Goal: Find specific page/section: Find specific page/section

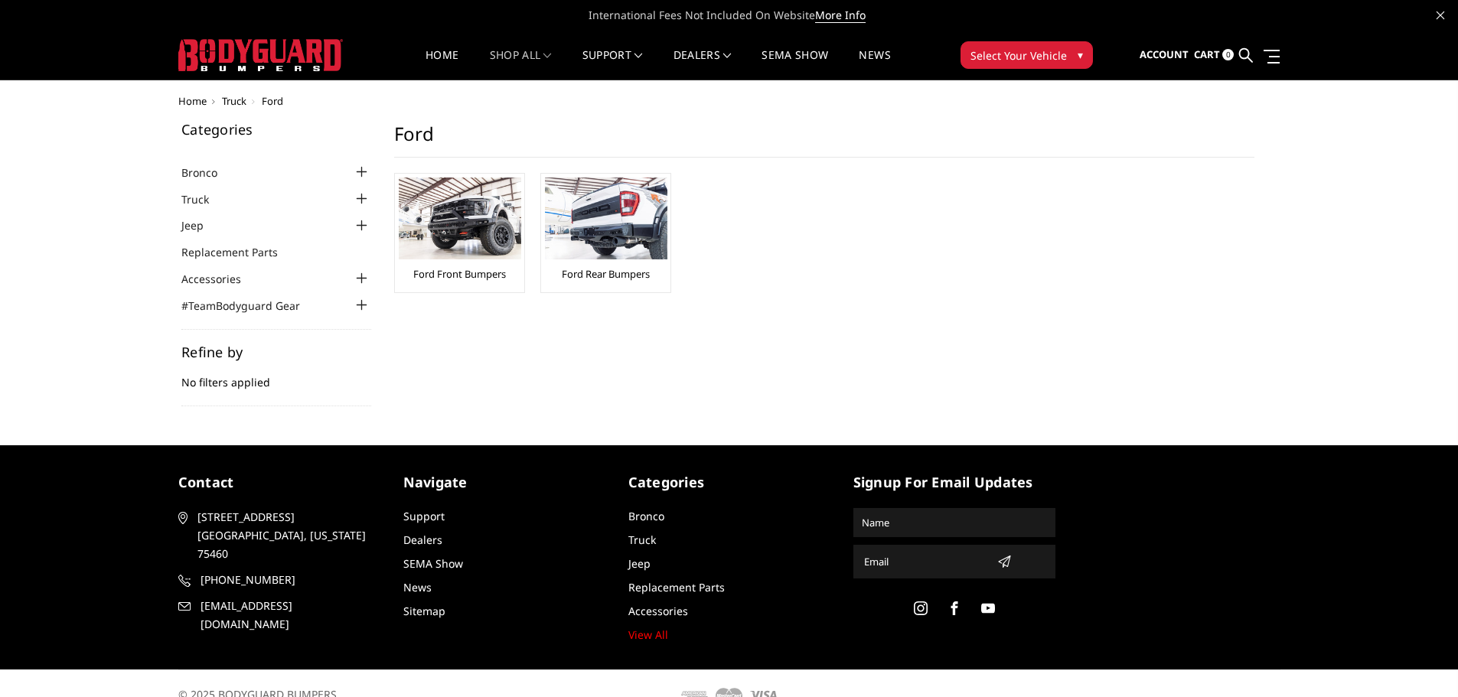
click at [367, 170] on div at bounding box center [362, 172] width 18 height 18
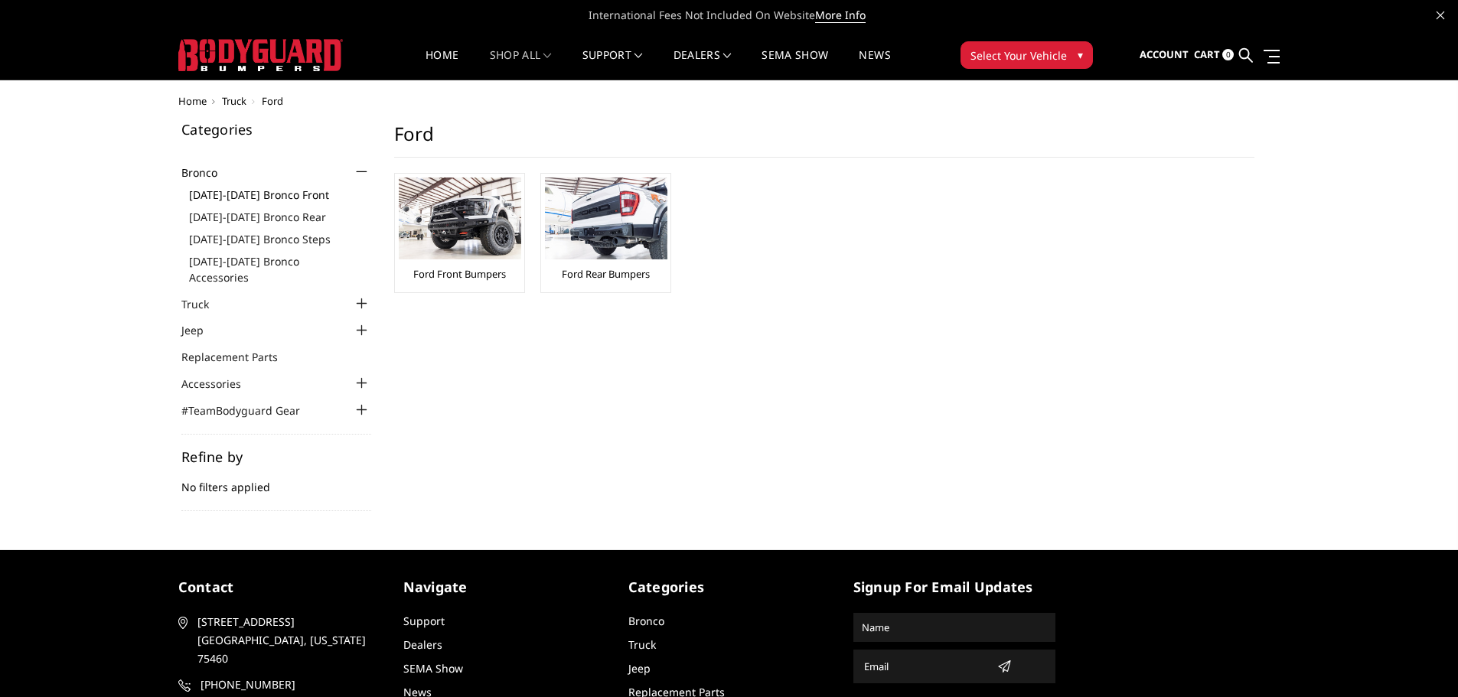
click at [298, 201] on link "[DATE]-[DATE] Bronco Front" at bounding box center [280, 195] width 182 height 16
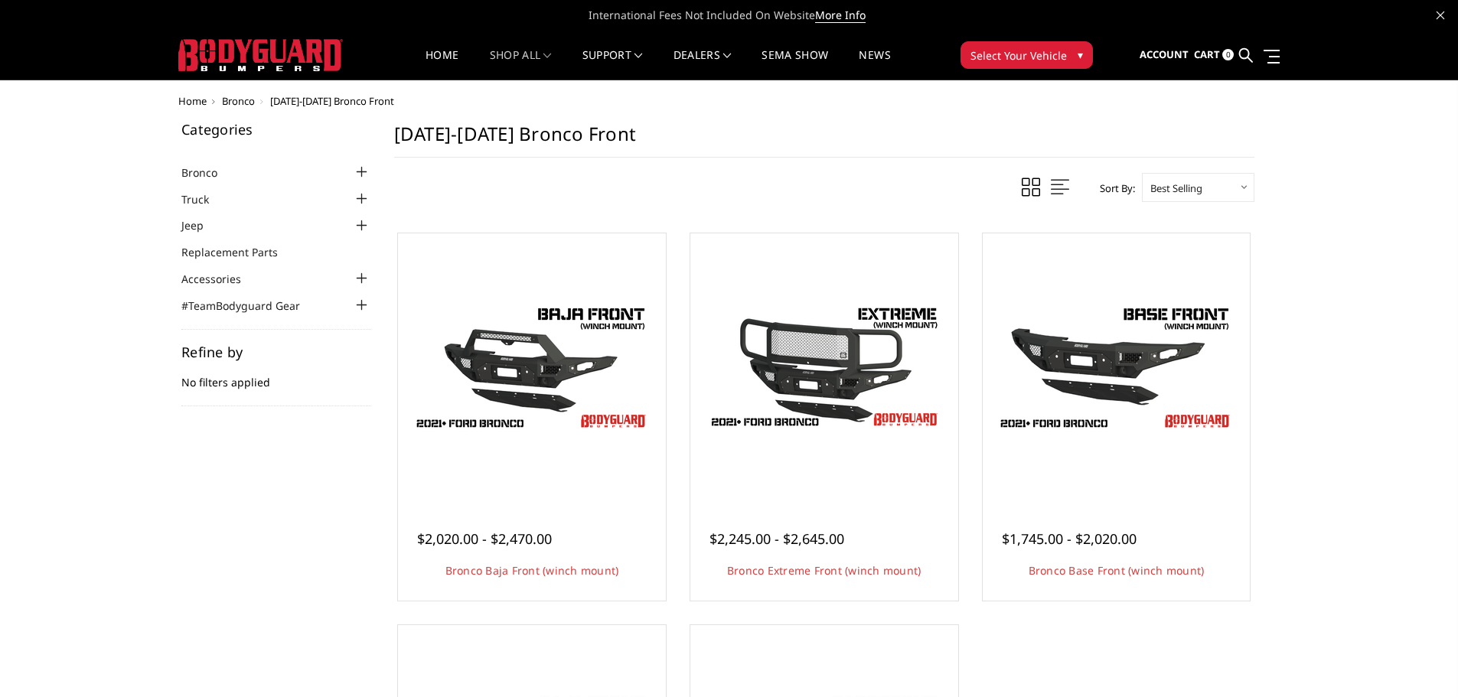
click at [355, 172] on div at bounding box center [362, 172] width 18 height 18
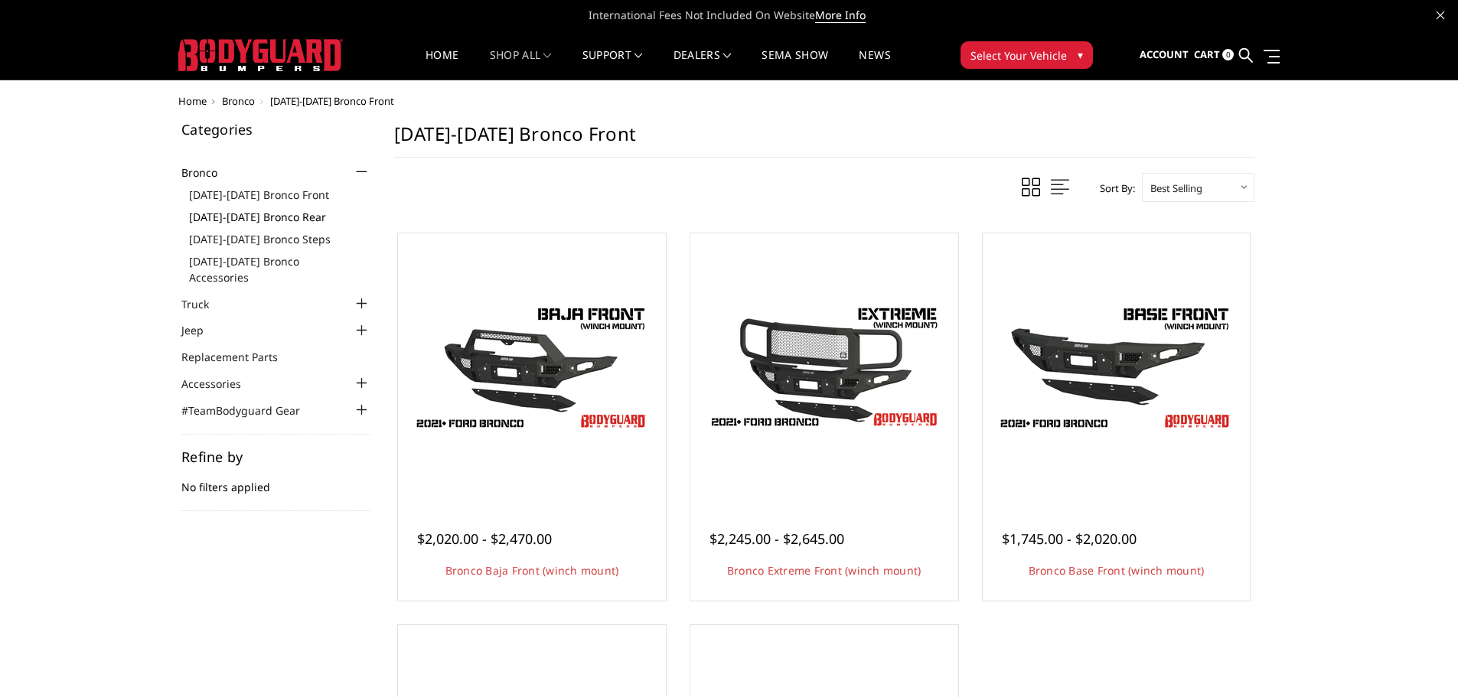
click at [282, 217] on link "[DATE]-[DATE] Bronco Rear" at bounding box center [280, 217] width 182 height 16
